Goal: Task Accomplishment & Management: Use online tool/utility

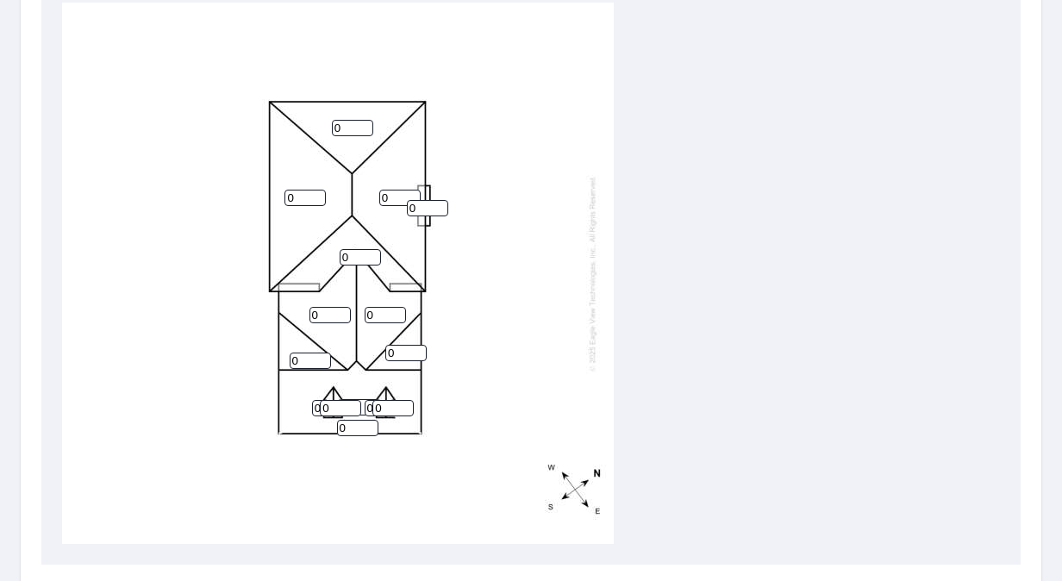
scroll to position [172, 0]
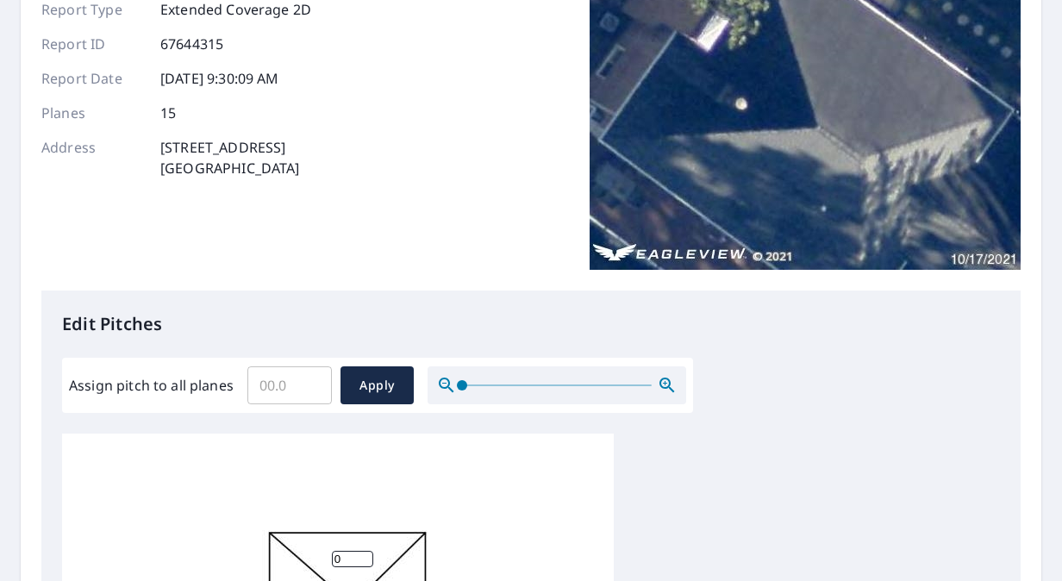
click at [279, 384] on input "Assign pitch to all planes" at bounding box center [289, 385] width 84 height 48
type input "10"
click at [357, 394] on span "Apply" at bounding box center [377, 386] width 46 height 22
type input "10"
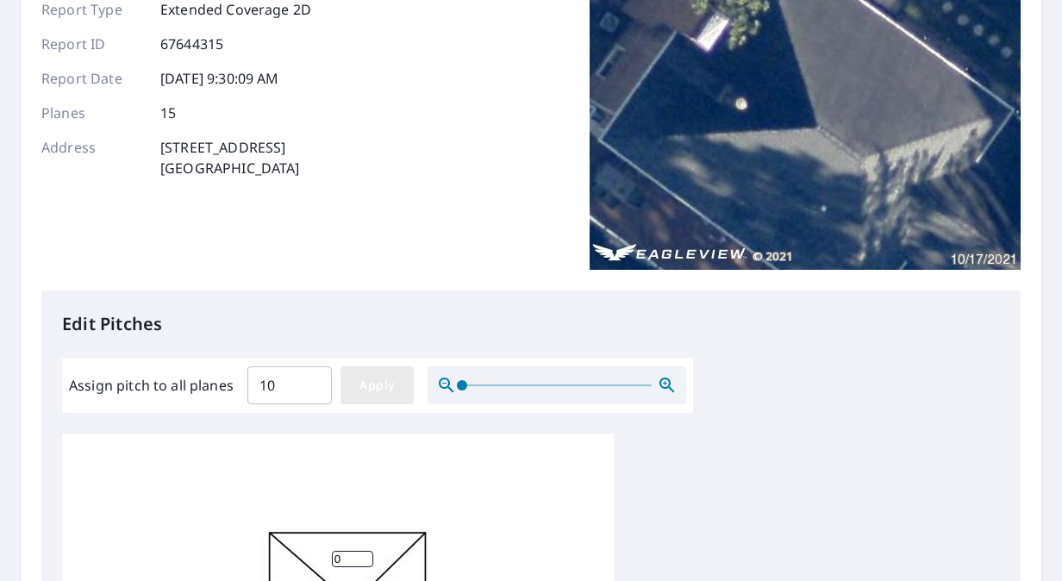
type input "10"
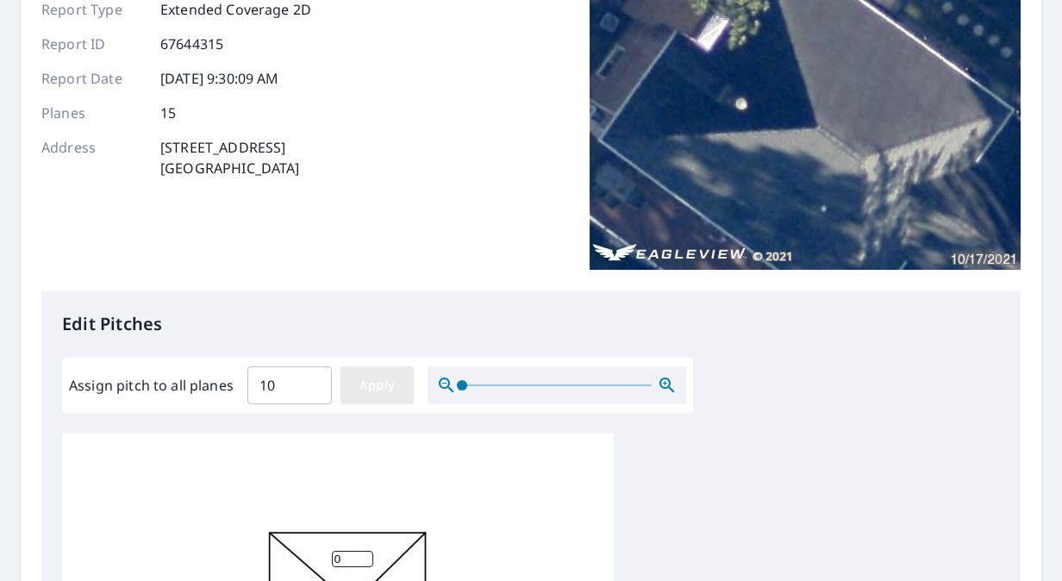
type input "10"
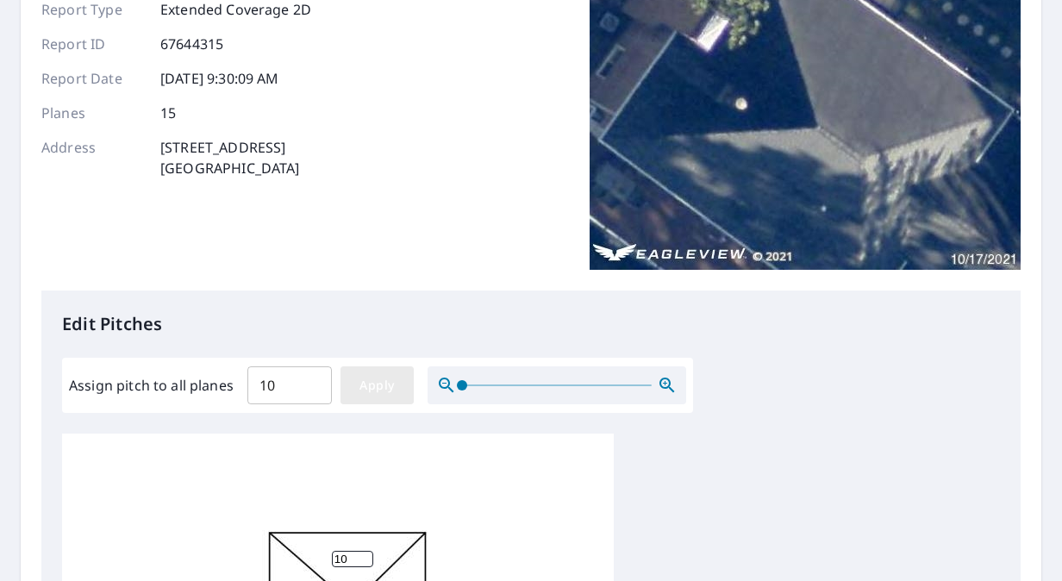
type input "10"
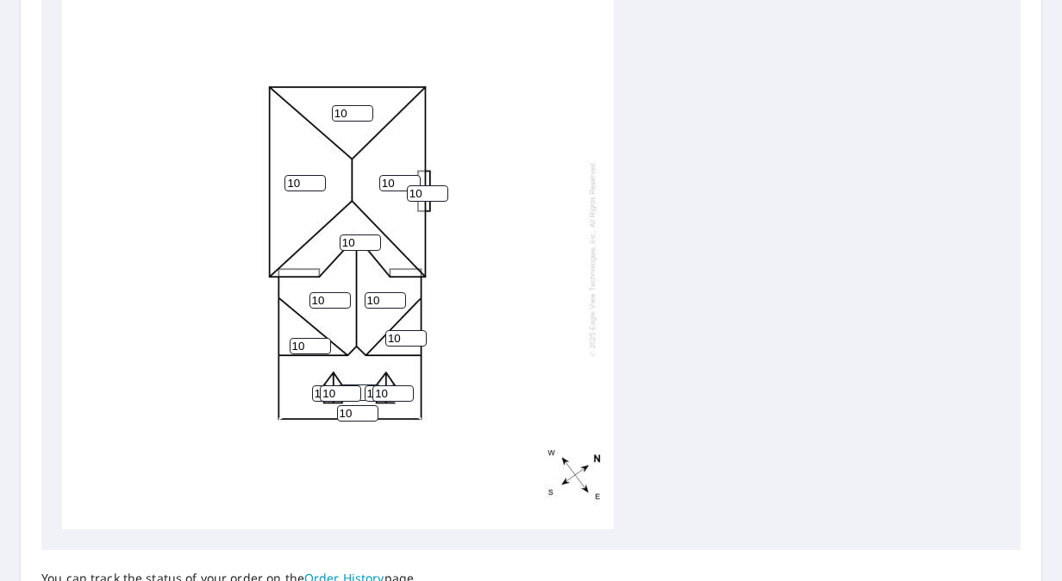
scroll to position [776, 0]
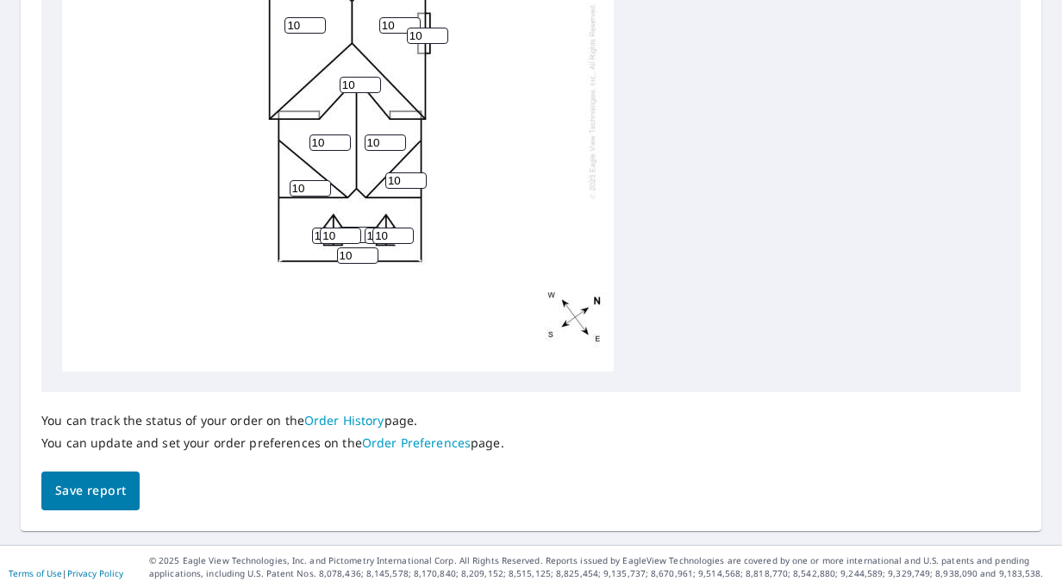
click at [129, 488] on button "Save report" at bounding box center [90, 491] width 98 height 39
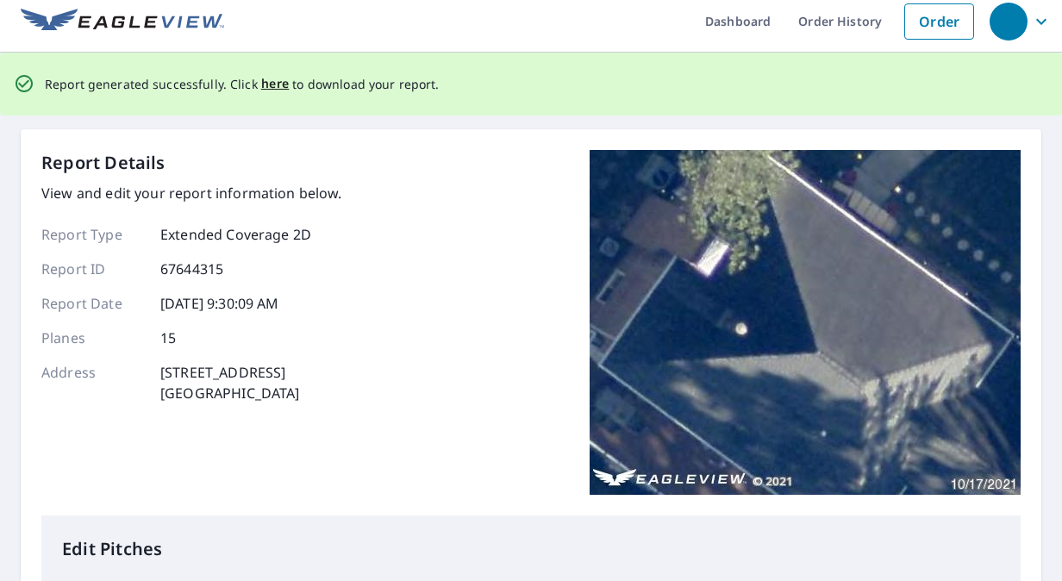
scroll to position [0, 0]
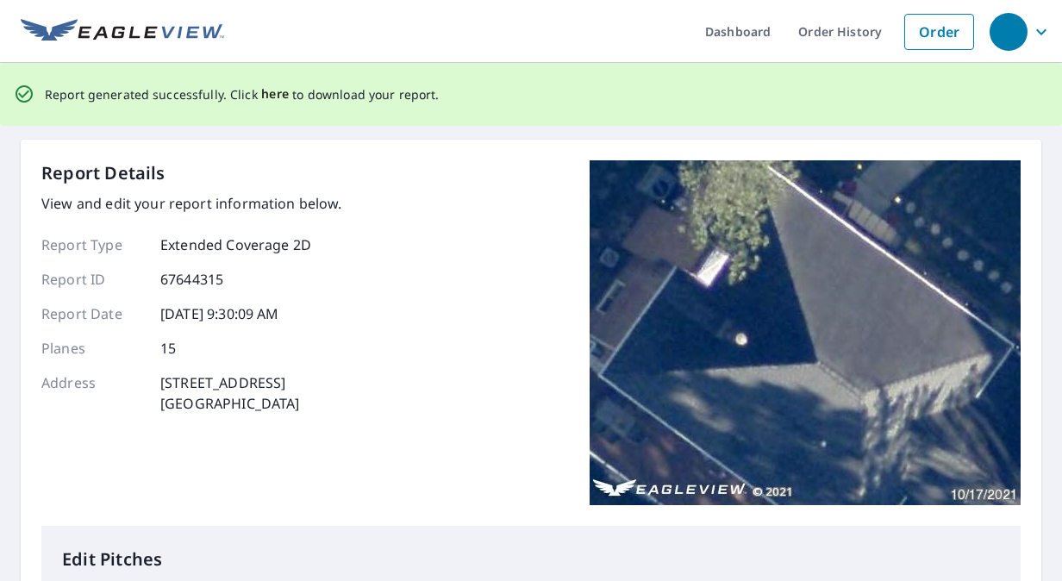
click at [272, 98] on span "here" at bounding box center [275, 95] width 28 height 22
